Goal: Navigation & Orientation: Find specific page/section

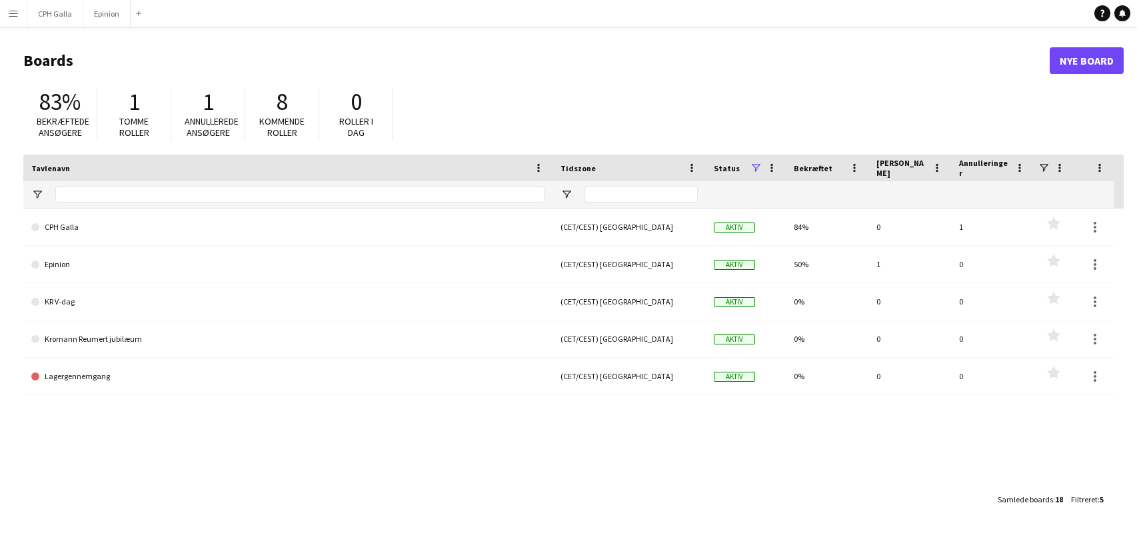
click at [11, 15] on app-icon "Menu" at bounding box center [13, 13] width 11 height 11
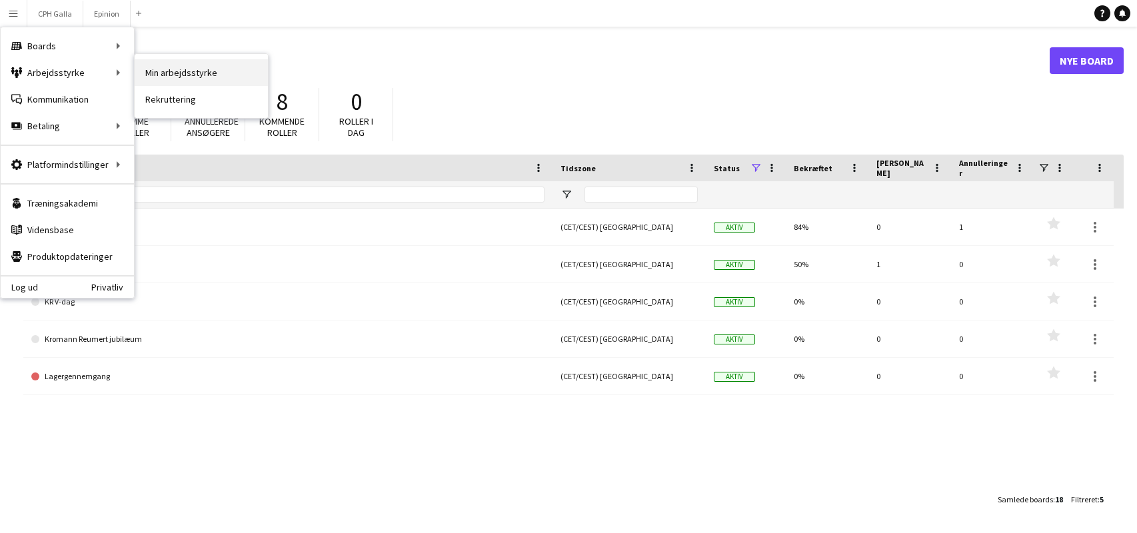
click at [176, 80] on link "Min arbejdsstyrke" at bounding box center [201, 72] width 133 height 27
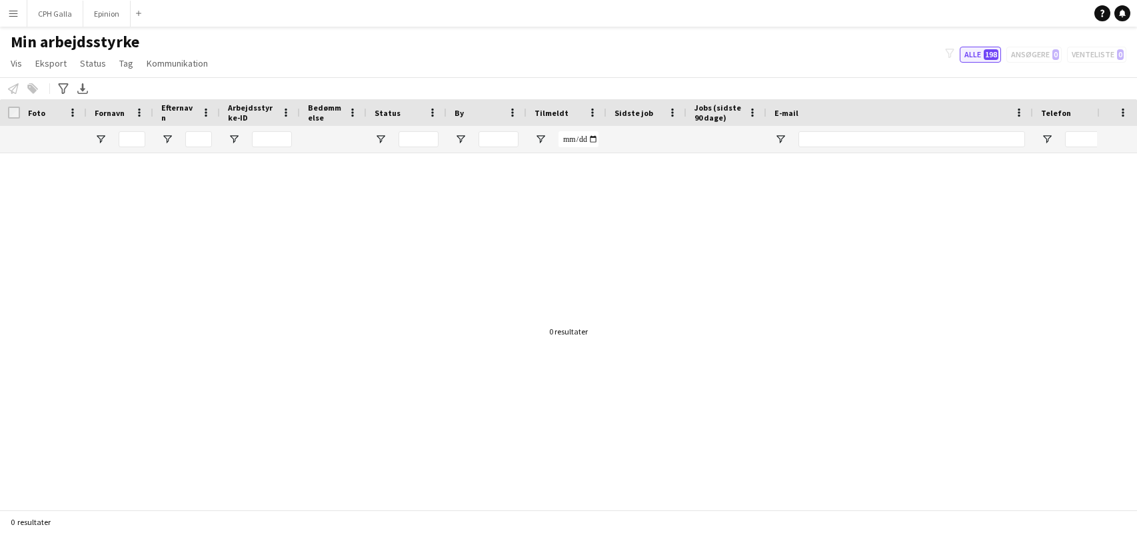
click at [984, 55] on span "198" at bounding box center [991, 54] width 15 height 11
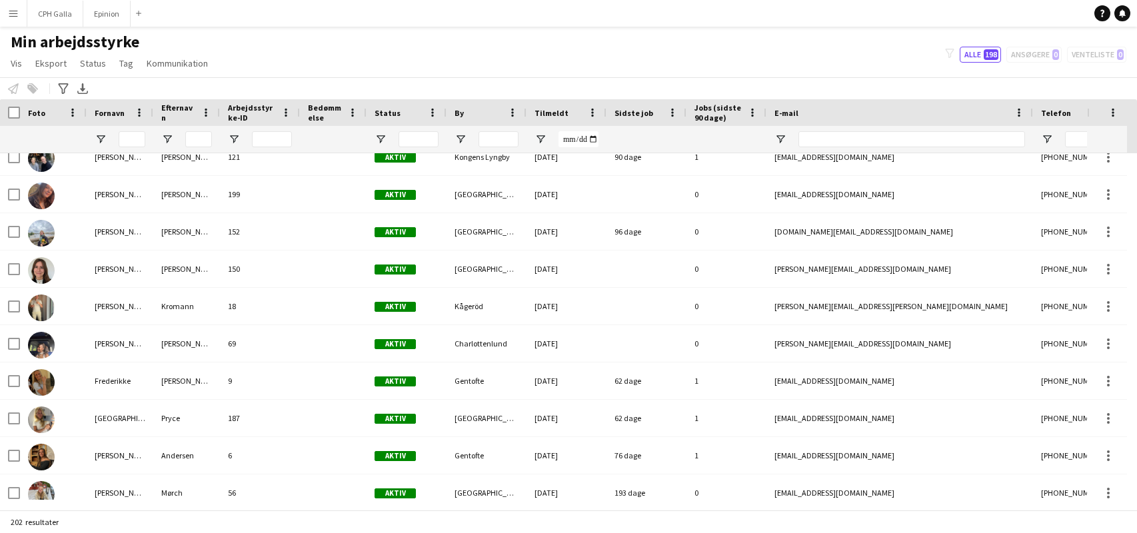
click at [14, 7] on button "Menu" at bounding box center [13, 13] width 27 height 27
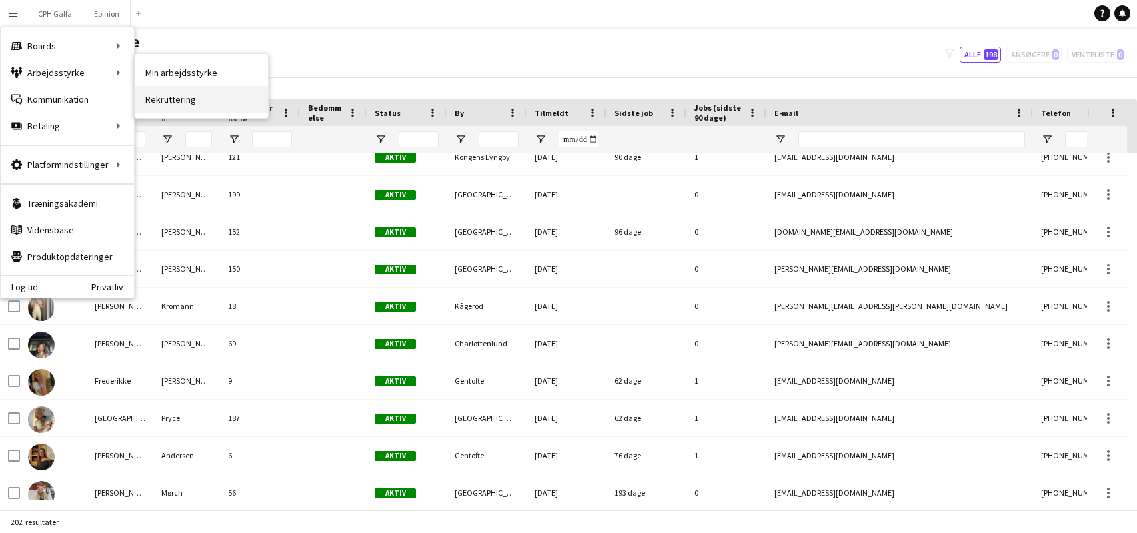
click at [185, 97] on link "Rekruttering" at bounding box center [201, 99] width 133 height 27
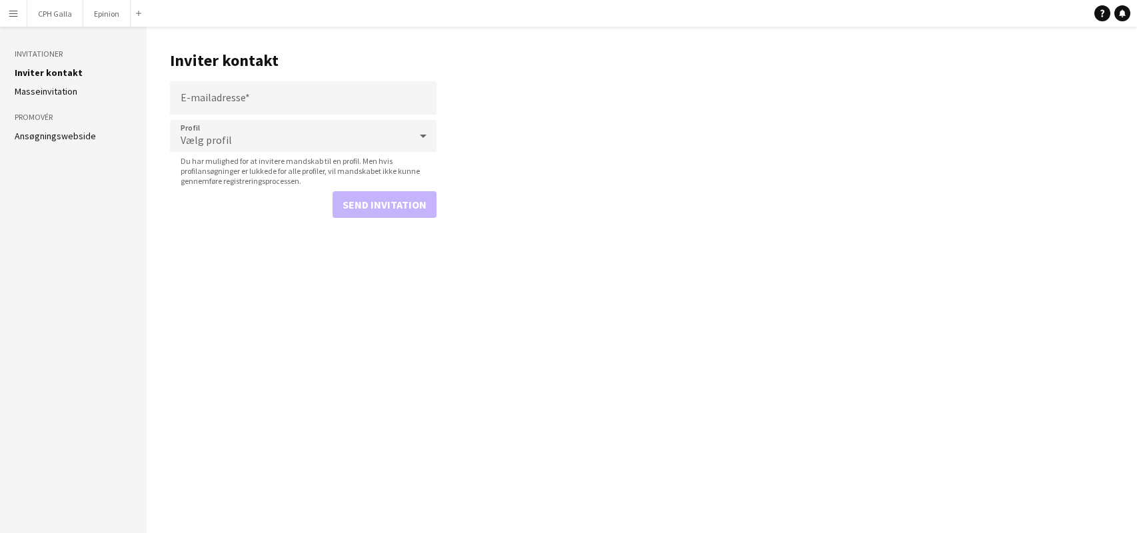
click at [70, 131] on link "Ansøgningswebside" at bounding box center [55, 136] width 81 height 12
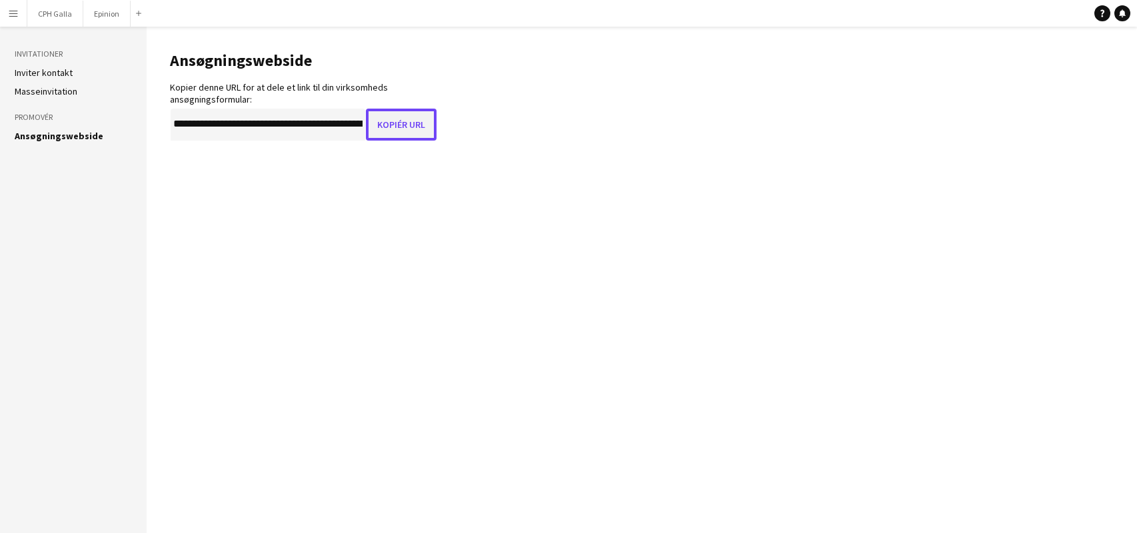
click at [404, 133] on button "Kopiér URL" at bounding box center [401, 125] width 71 height 32
click at [116, 183] on aside "Invitationer Inviter kontakt Masseinvitation Promovér Ansøgningswebside" at bounding box center [73, 280] width 147 height 507
